Goal: Information Seeking & Learning: Find specific fact

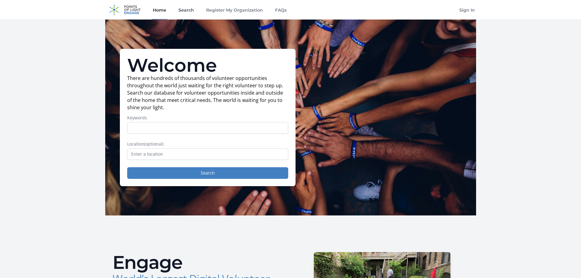
click at [192, 8] on link "Search" at bounding box center [186, 10] width 18 height 20
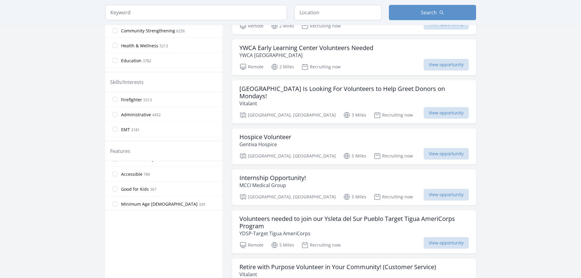
scroll to position [115, 0]
click at [225, 16] on input "search" at bounding box center [196, 12] width 182 height 15
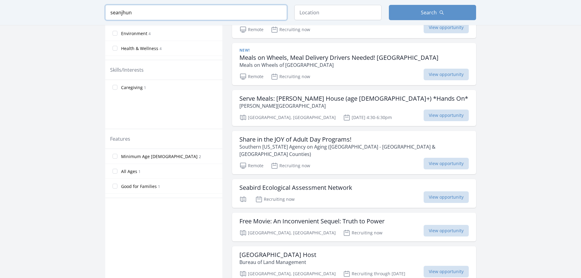
scroll to position [197, 0]
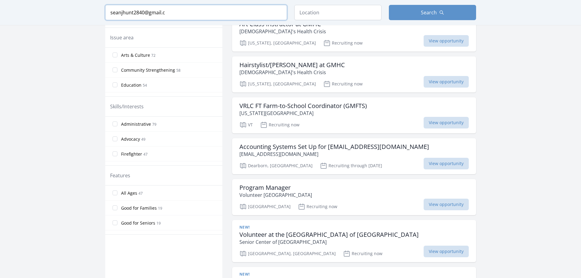
scroll to position [221, 0]
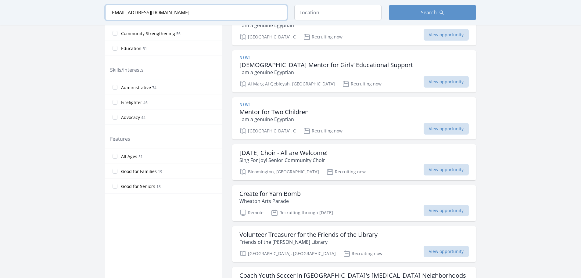
type input "seanjhunt2840@gmail.com"
click at [188, 10] on input "seanjhunt2840@gmail.com" at bounding box center [196, 12] width 182 height 15
